Goal: Task Accomplishment & Management: Use online tool/utility

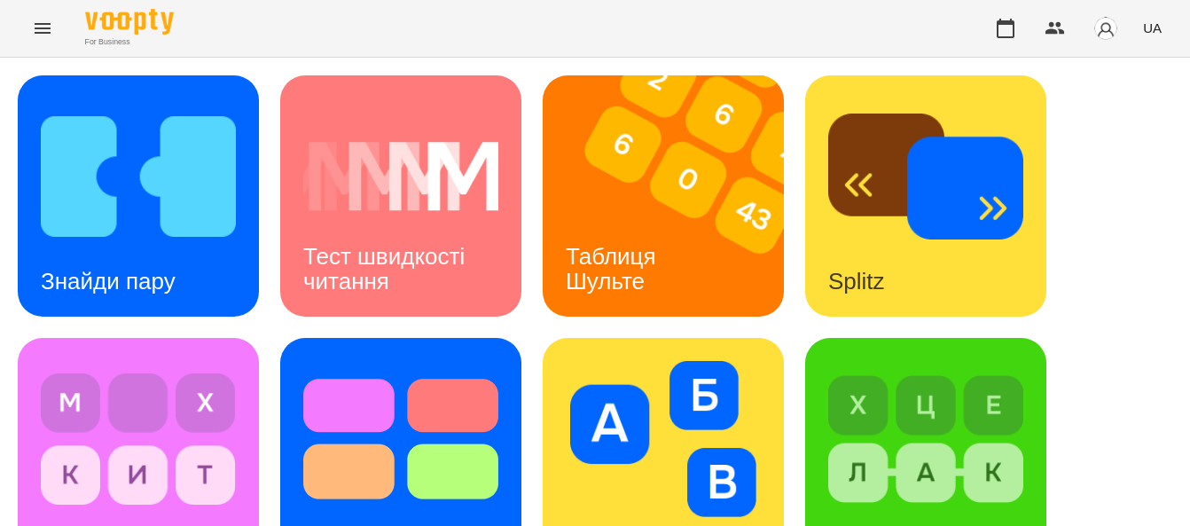
click at [41, 24] on icon "Menu" at bounding box center [43, 28] width 16 height 11
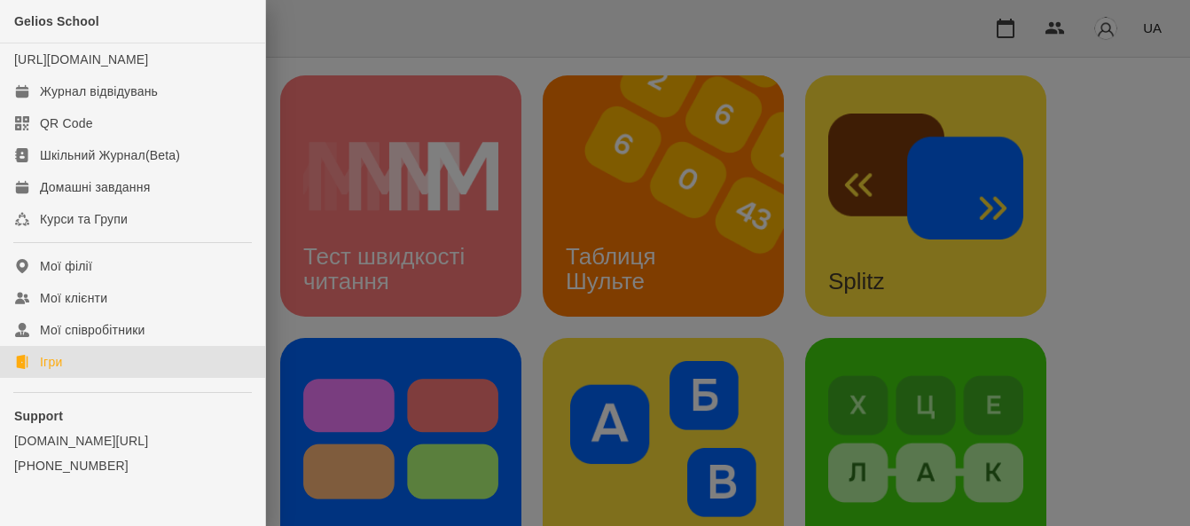
click at [51, 29] on div "Gelios School" at bounding box center [132, 21] width 265 height 43
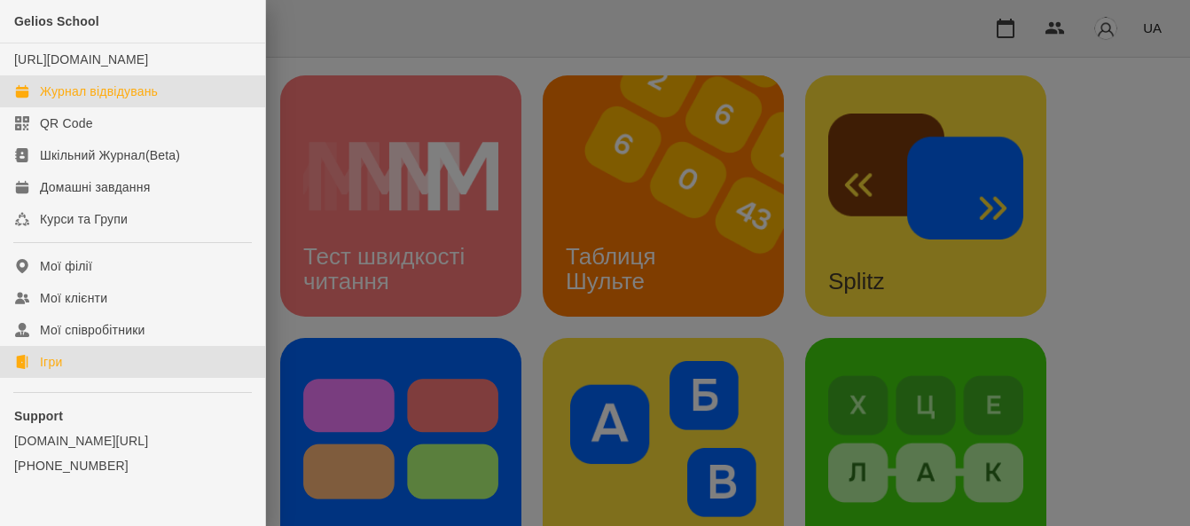
click at [104, 100] on div "Журнал відвідувань" at bounding box center [99, 91] width 118 height 18
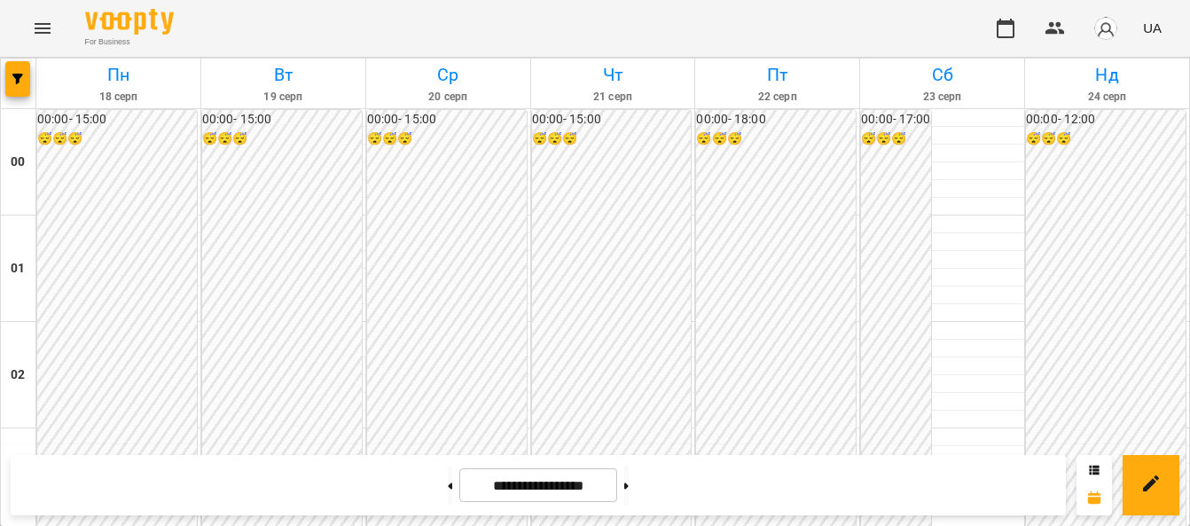
scroll to position [1773, 0]
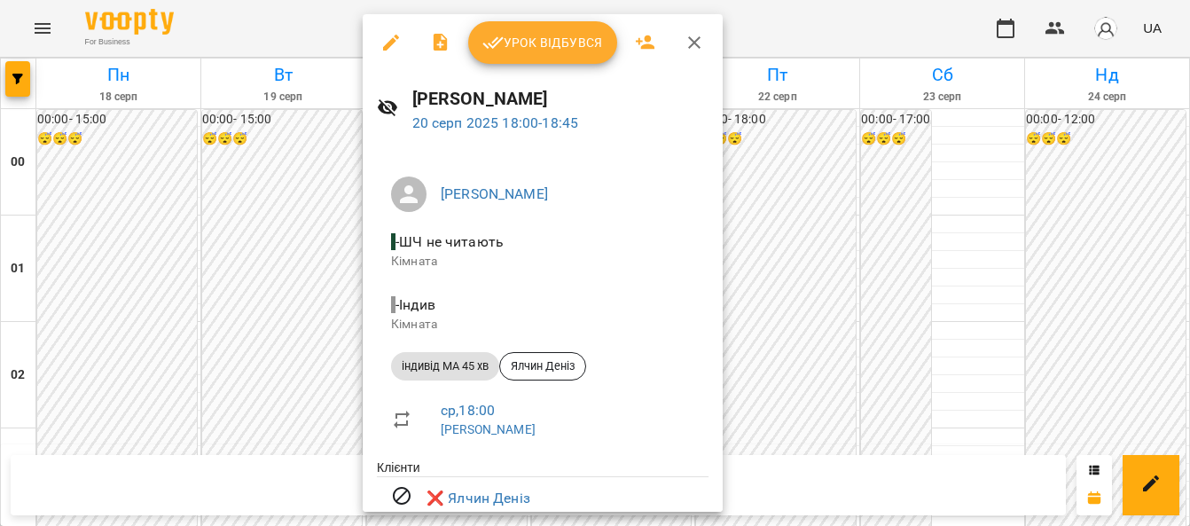
click at [107, 400] on div at bounding box center [595, 263] width 1190 height 526
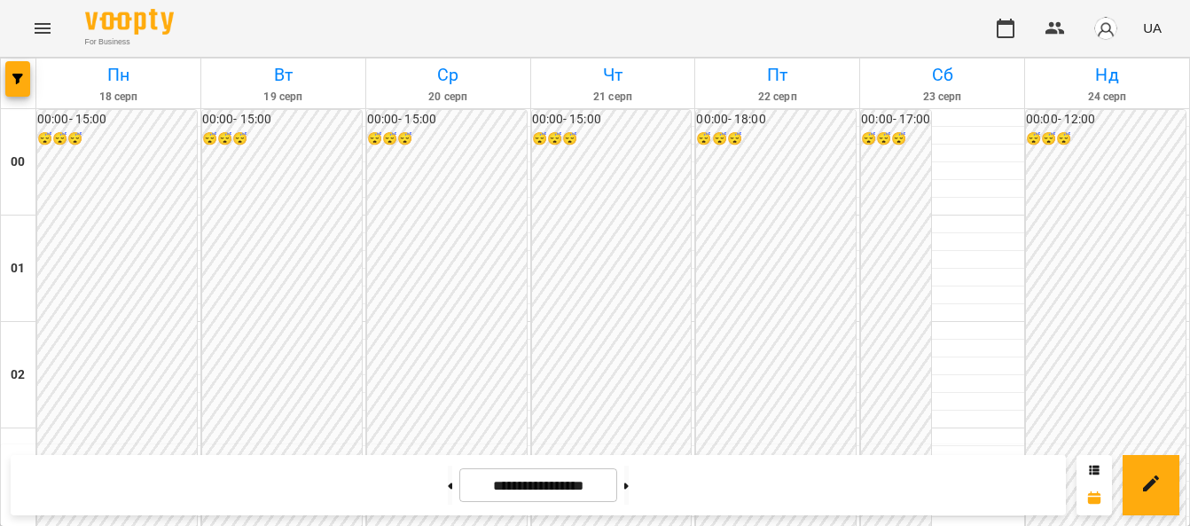
scroll to position [1951, 0]
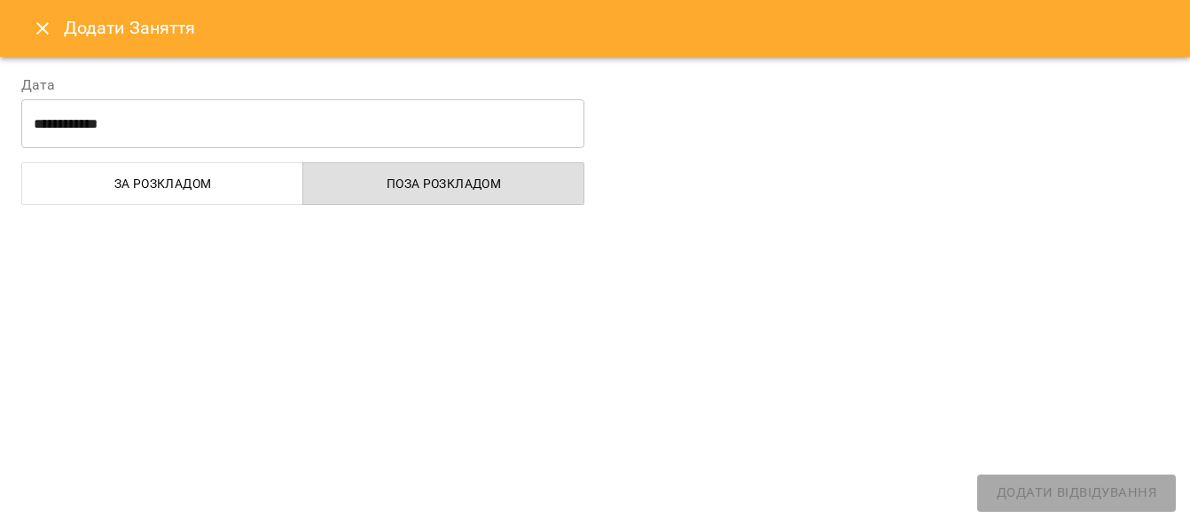
select select "**********"
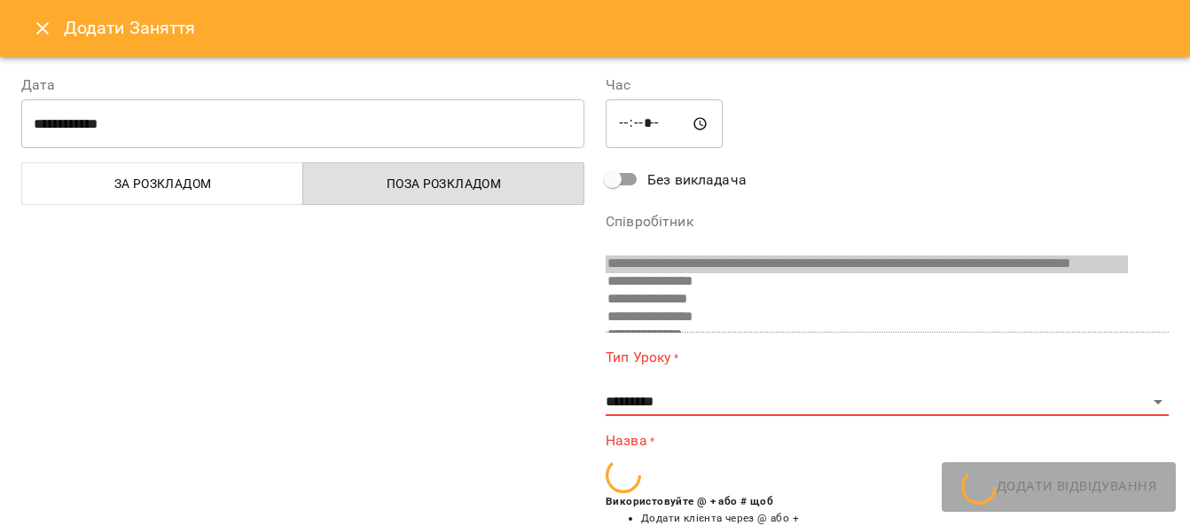
scroll to position [1058, 0]
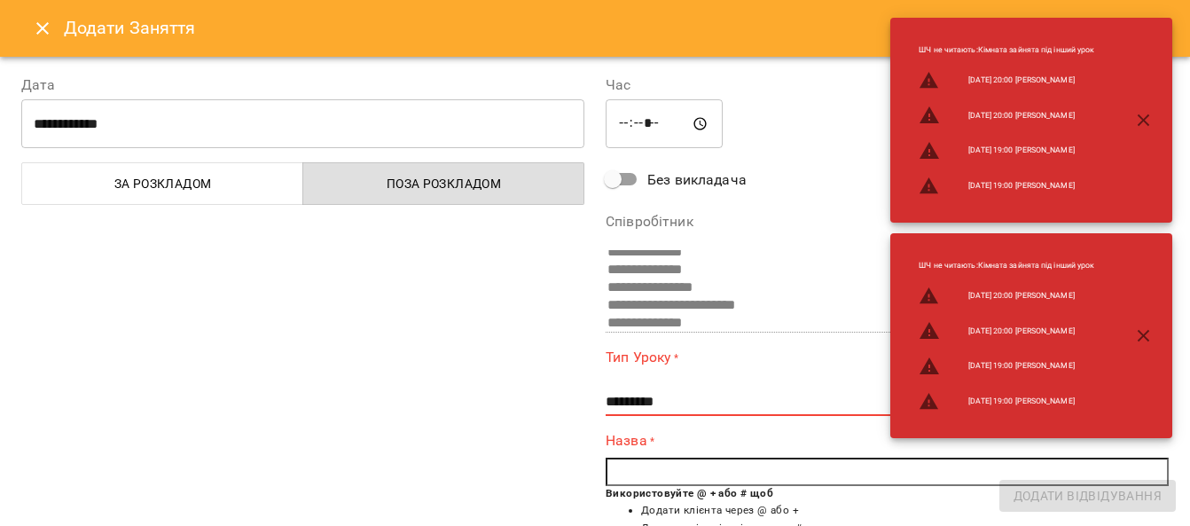
click at [37, 27] on icon "Close" at bounding box center [42, 28] width 21 height 21
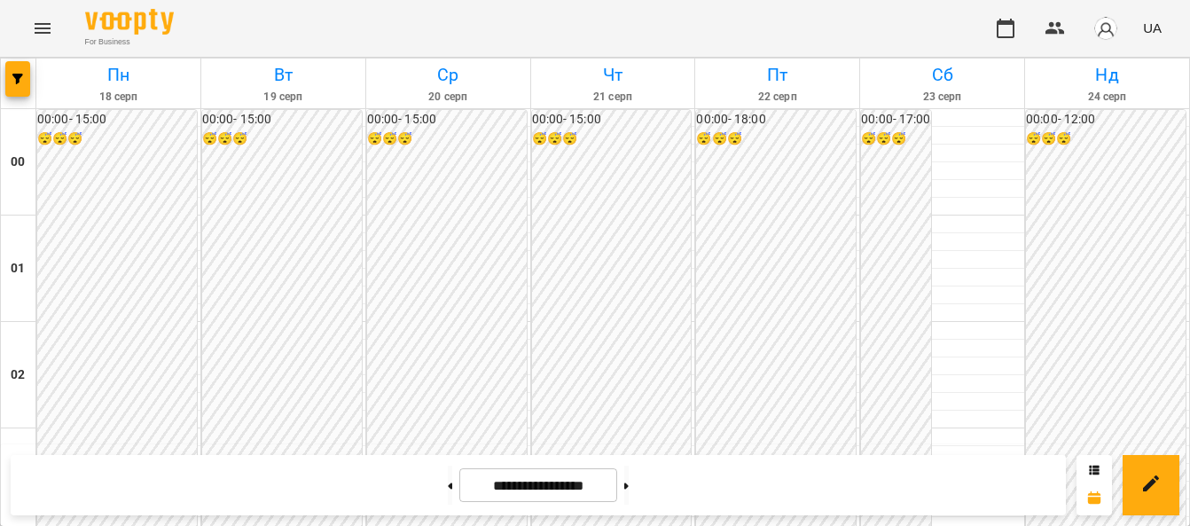
scroll to position [1951, 0]
